Goal: Information Seeking & Learning: Check status

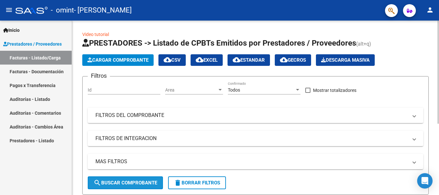
click at [129, 180] on span "search Buscar Comprobante" at bounding box center [126, 183] width 64 height 6
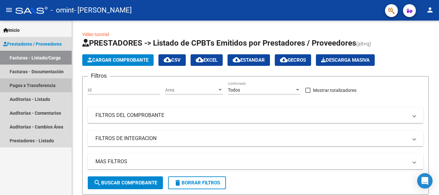
click at [32, 85] on link "Pagos x Transferencia" at bounding box center [36, 85] width 72 height 14
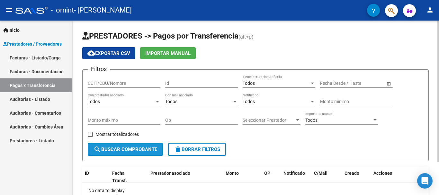
click at [115, 148] on span "search Buscar Comprobante" at bounding box center [126, 150] width 64 height 6
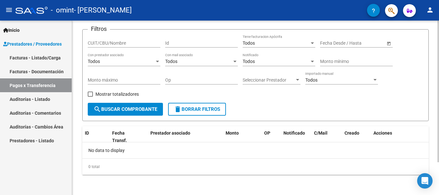
scroll to position [41, 0]
click at [227, 123] on div "PRESTADORES -> Pagos por Transferencia (alt+p) cloud_download Exportar CSV Impo…" at bounding box center [255, 82] width 347 height 184
click at [439, 81] on div at bounding box center [439, 124] width 2 height 142
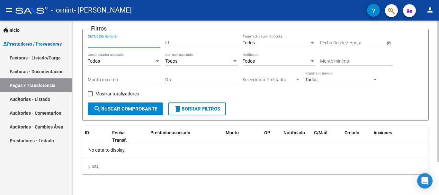
click at [134, 41] on input "CUIT/CBU/Nombre" at bounding box center [124, 42] width 73 height 5
type input "cotoras"
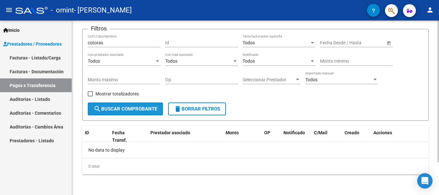
click at [126, 106] on span "search Buscar Comprobante" at bounding box center [126, 109] width 64 height 6
click at [314, 54] on div "Todos Notificado" at bounding box center [279, 59] width 73 height 13
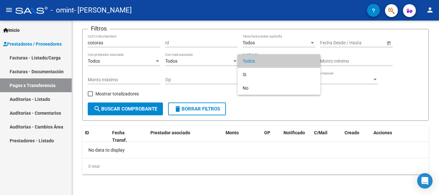
click at [386, 43] on div at bounding box center [219, 97] width 439 height 195
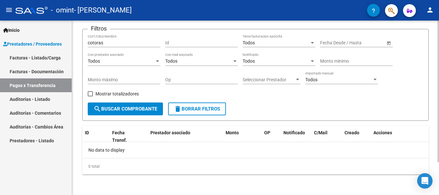
click at [364, 44] on input "text" at bounding box center [365, 42] width 32 height 5
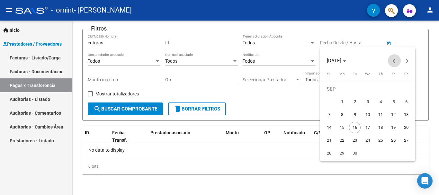
click at [393, 61] on span "Previous month" at bounding box center [394, 60] width 13 height 13
click at [380, 89] on span "1" at bounding box center [381, 89] width 12 height 12
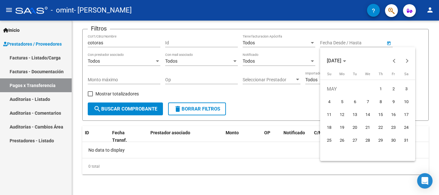
type input "[DATE]"
click at [381, 90] on span "1" at bounding box center [381, 89] width 12 height 12
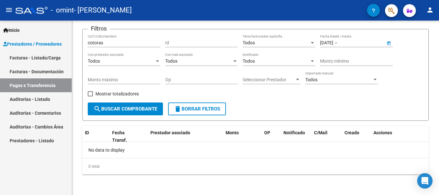
type input "[DATE]"
click at [390, 42] on span "Open calendar" at bounding box center [388, 42] width 15 height 15
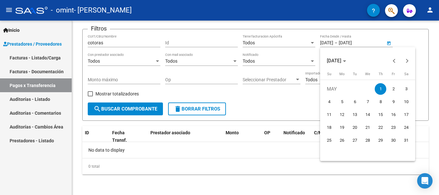
click at [379, 86] on span "1" at bounding box center [381, 89] width 12 height 12
click at [408, 62] on button "Next month" at bounding box center [407, 60] width 13 height 13
click at [331, 102] on span "3" at bounding box center [329, 102] width 12 height 12
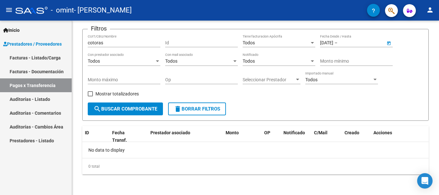
type input "[DATE]"
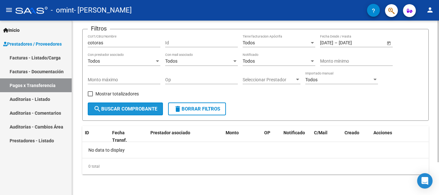
click at [141, 107] on span "search Buscar Comprobante" at bounding box center [126, 109] width 64 height 6
click at [89, 92] on span at bounding box center [90, 93] width 5 height 5
click at [90, 96] on input "Mostrar totalizadores" at bounding box center [90, 96] width 0 height 0
click at [123, 107] on span "search Buscar Comprobante" at bounding box center [126, 109] width 64 height 6
click at [89, 92] on span at bounding box center [90, 93] width 5 height 5
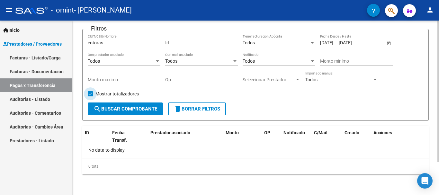
click at [90, 96] on input "Mostrar totalizadores" at bounding box center [90, 96] width 0 height 0
checkbox input "false"
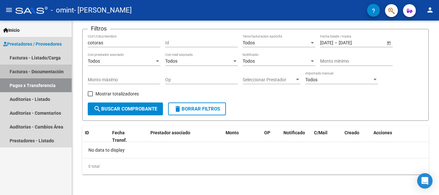
click at [52, 72] on link "Facturas - Documentación" at bounding box center [36, 72] width 72 height 14
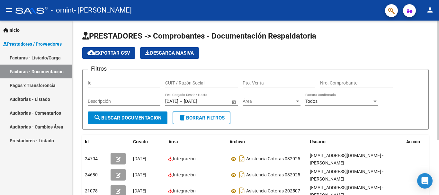
click at [437, 112] on div "PRESTADORES -> Comprobantes - Documentación Respaldatoria cloud_download Export…" at bounding box center [255, 146] width 367 height 250
